Goal: Information Seeking & Learning: Learn about a topic

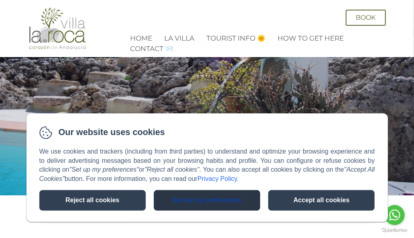
click at [190, 202] on button "Set up my preferences" at bounding box center [207, 200] width 106 height 20
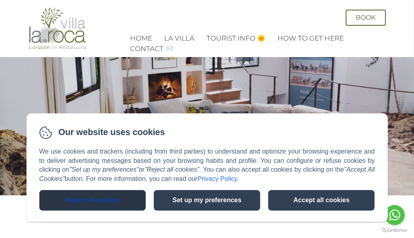
click at [129, 203] on button "Reject all cookies" at bounding box center [92, 200] width 106 height 20
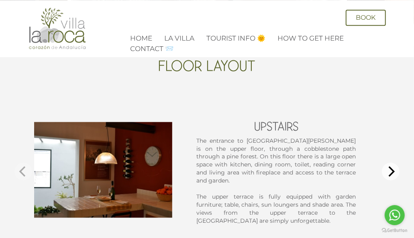
scroll to position [579, 0]
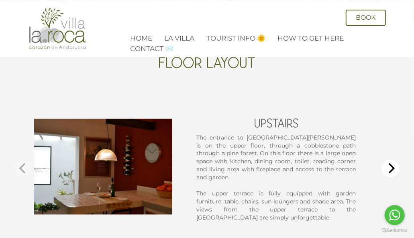
click at [394, 163] on icon "Next" at bounding box center [392, 168] width 6 height 10
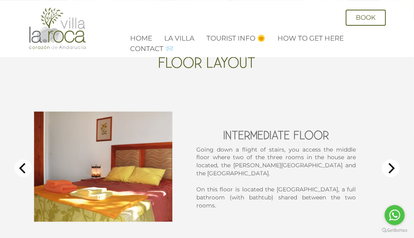
click at [394, 163] on icon "Next" at bounding box center [392, 168] width 6 height 10
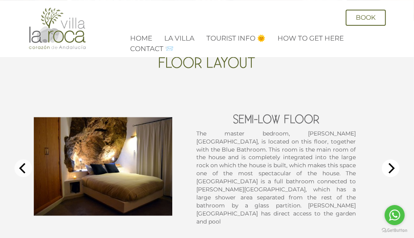
click at [394, 163] on icon "Next" at bounding box center [392, 168] width 6 height 10
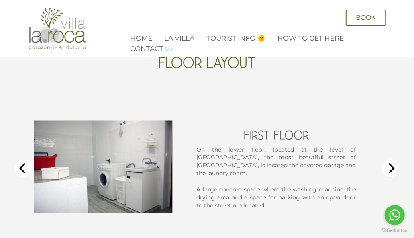
click at [394, 163] on icon "Next" at bounding box center [392, 168] width 6 height 10
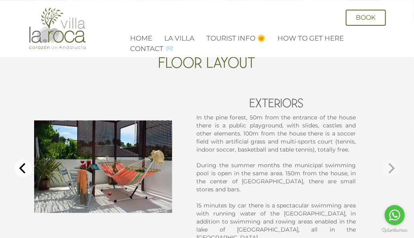
click at [394, 143] on div "Exteriors In the pine forest, 50m from the entrance of the house there is a pub…" at bounding box center [206, 168] width 393 height 181
click at [391, 145] on div "Exteriors In the pine forest, 50m from the entrance of the house there is a pub…" at bounding box center [206, 168] width 393 height 181
click at [392, 147] on div "Exteriors In the pine forest, 50m from the entrance of the house there is a pub…" at bounding box center [206, 168] width 393 height 181
click at [393, 146] on div "Exteriors In the pine forest, 50m from the entrance of the house there is a pub…" at bounding box center [206, 168] width 393 height 181
click at [23, 163] on icon "Previous" at bounding box center [22, 168] width 6 height 10
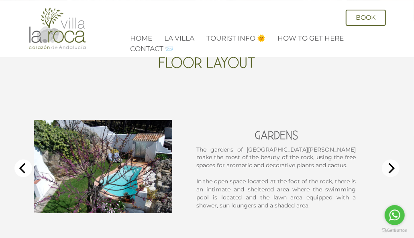
click at [23, 163] on icon "Previous" at bounding box center [22, 168] width 6 height 10
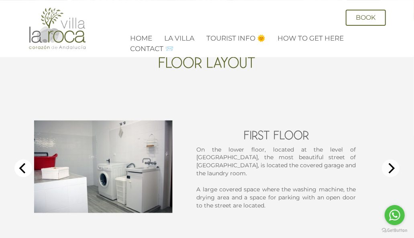
click at [23, 163] on icon "Previous" at bounding box center [22, 168] width 6 height 10
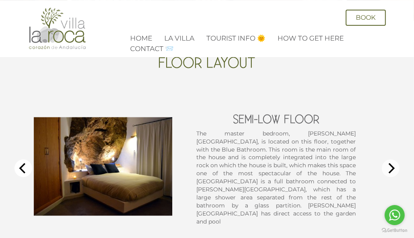
click at [23, 163] on icon "Previous" at bounding box center [22, 168] width 6 height 10
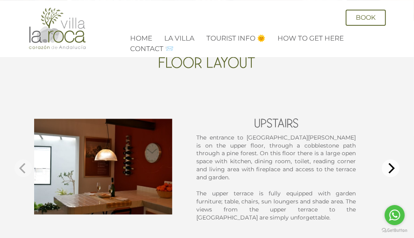
click at [23, 146] on div "Upstairs The entrance to [GEOGRAPHIC_DATA][PERSON_NAME] is on the upper floor, …" at bounding box center [206, 168] width 393 height 181
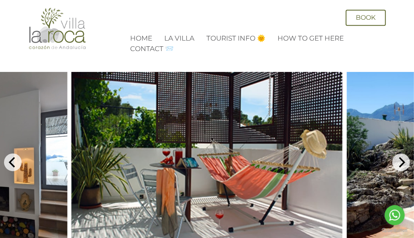
scroll to position [339, 0]
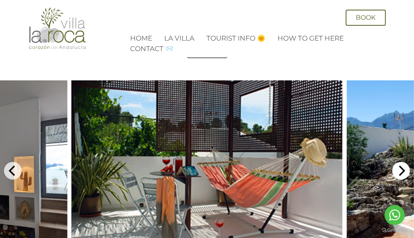
click at [403, 165] on icon "Next" at bounding box center [401, 170] width 10 height 10
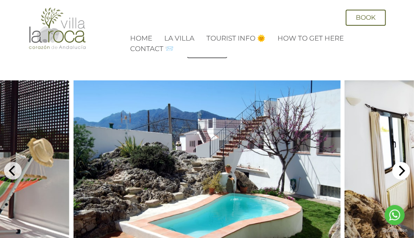
click at [403, 165] on icon "Next" at bounding box center [401, 170] width 10 height 10
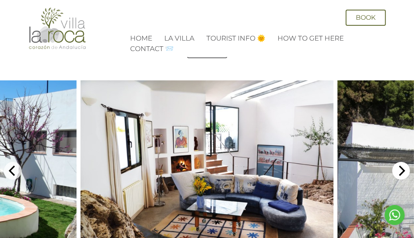
click at [403, 165] on icon "Next" at bounding box center [401, 170] width 10 height 10
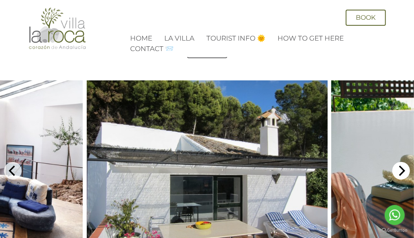
click at [403, 165] on icon "Next" at bounding box center [401, 170] width 10 height 10
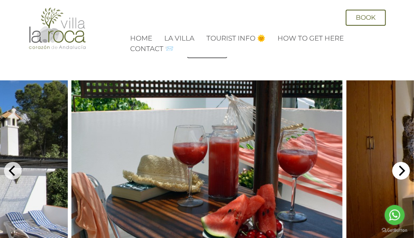
click at [403, 165] on icon "Next" at bounding box center [401, 170] width 10 height 10
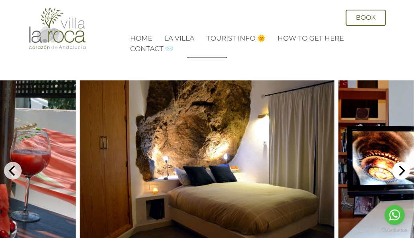
click at [403, 165] on icon "Next" at bounding box center [401, 170] width 10 height 10
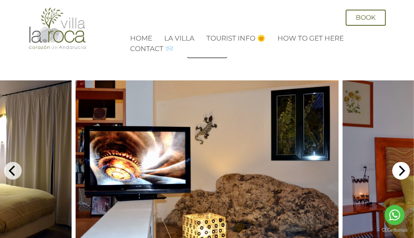
click at [404, 165] on icon "Next" at bounding box center [401, 170] width 10 height 10
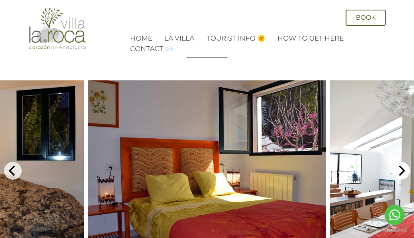
click at [404, 165] on icon "Next" at bounding box center [401, 170] width 10 height 10
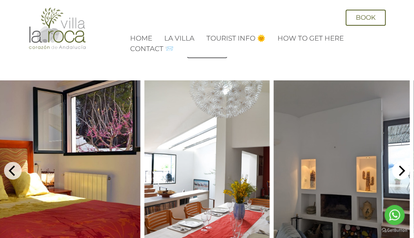
click at [404, 165] on icon "Next" at bounding box center [401, 170] width 10 height 10
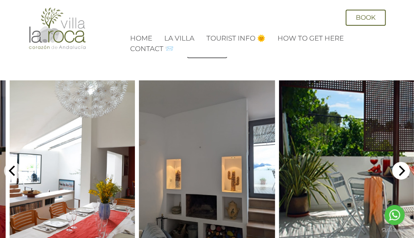
click at [405, 165] on icon "Next" at bounding box center [401, 170] width 10 height 10
